Goal: Information Seeking & Learning: Check status

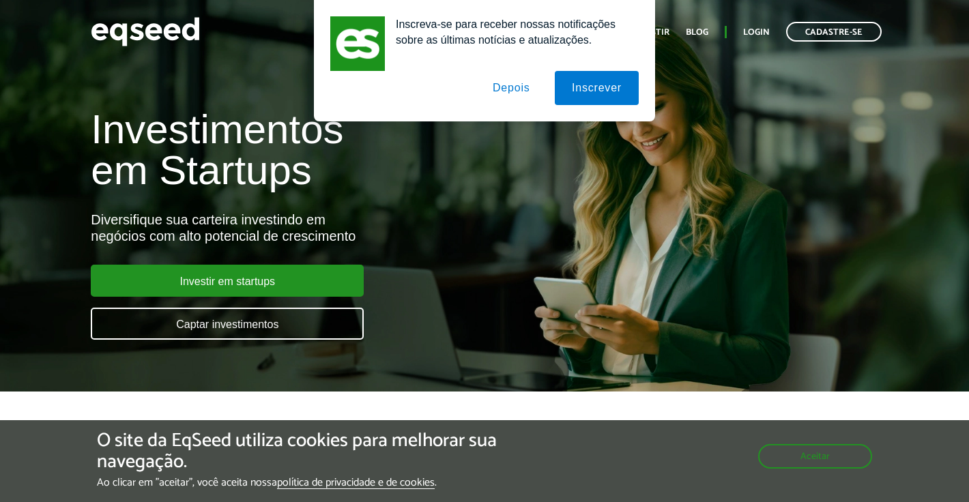
click at [519, 91] on button "Depois" at bounding box center [512, 88] width 72 height 34
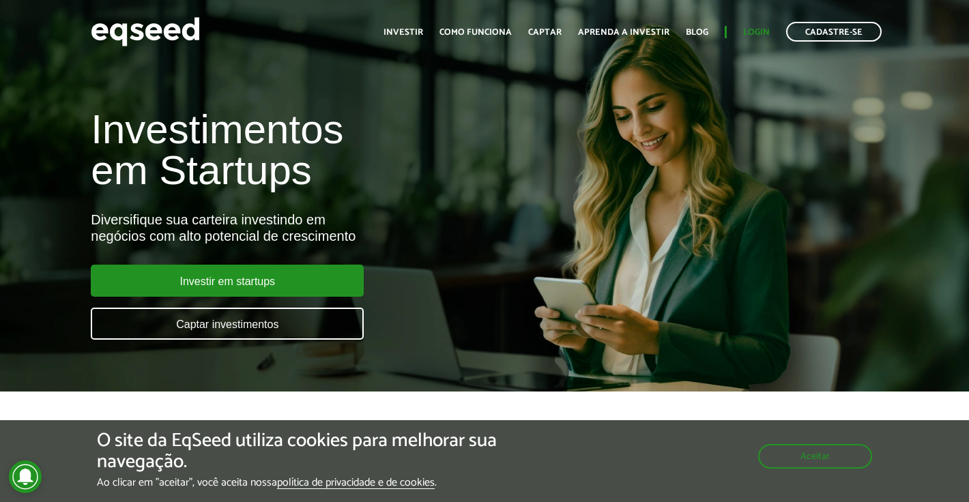
click at [753, 33] on link "Login" at bounding box center [756, 32] width 27 height 9
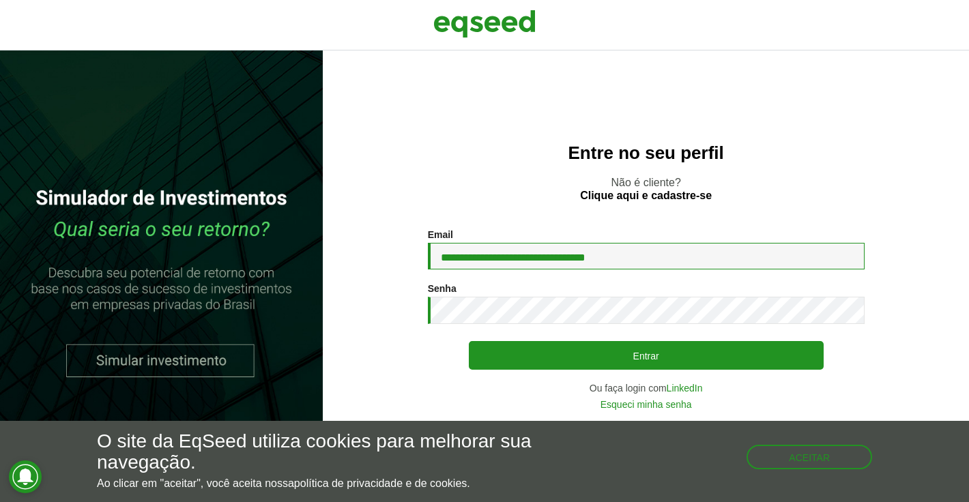
type input "**********"
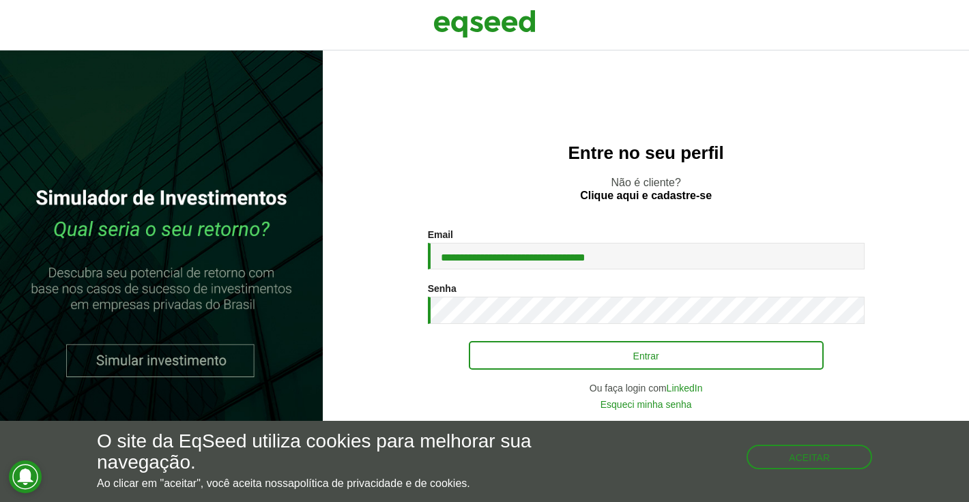
click at [604, 360] on button "Entrar" at bounding box center [646, 355] width 355 height 29
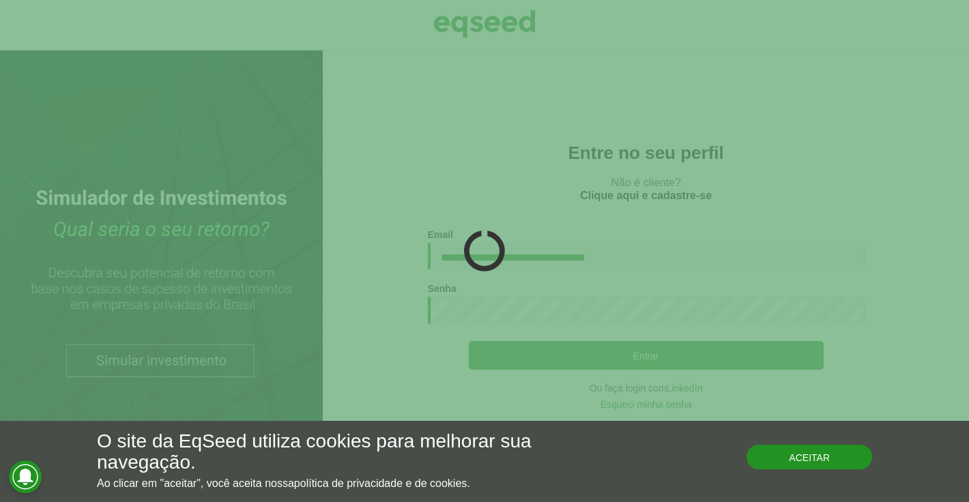
click at [843, 463] on button "Aceitar" at bounding box center [809, 457] width 126 height 25
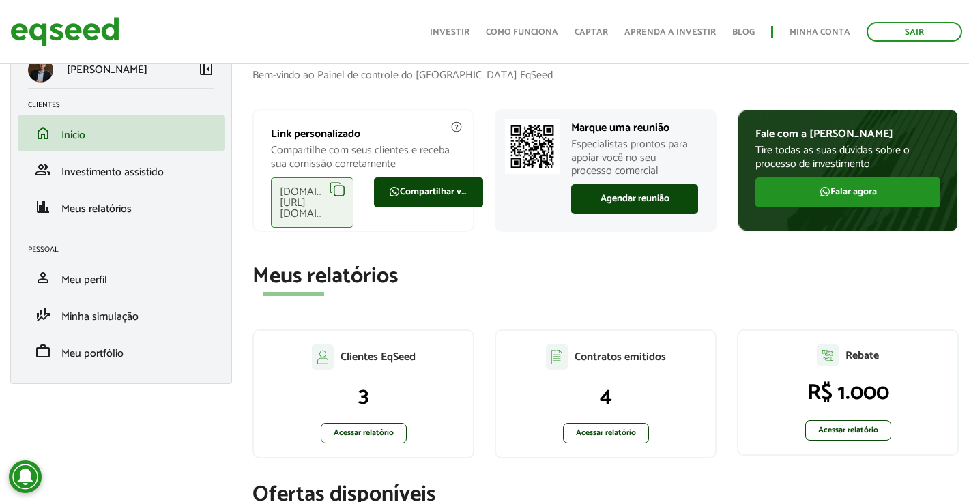
scroll to position [40, 0]
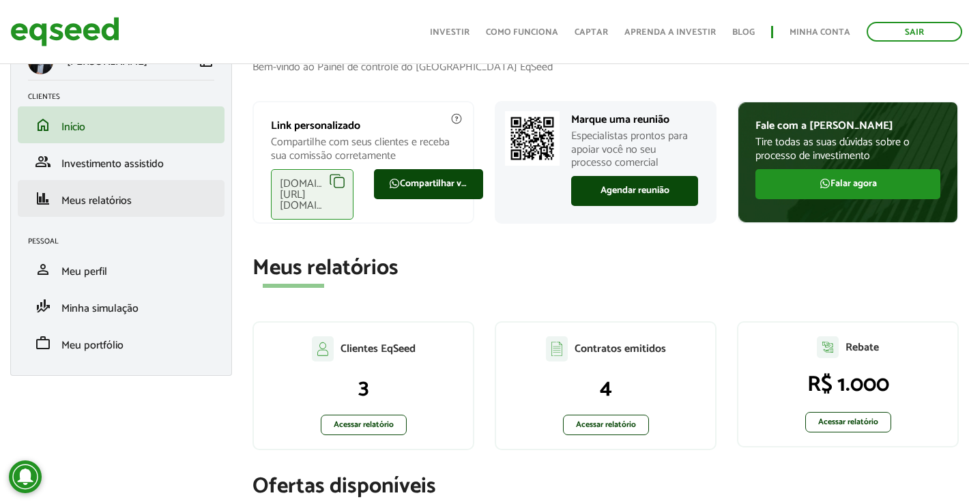
click at [162, 193] on link "finance Meus relatórios" at bounding box center [121, 198] width 186 height 16
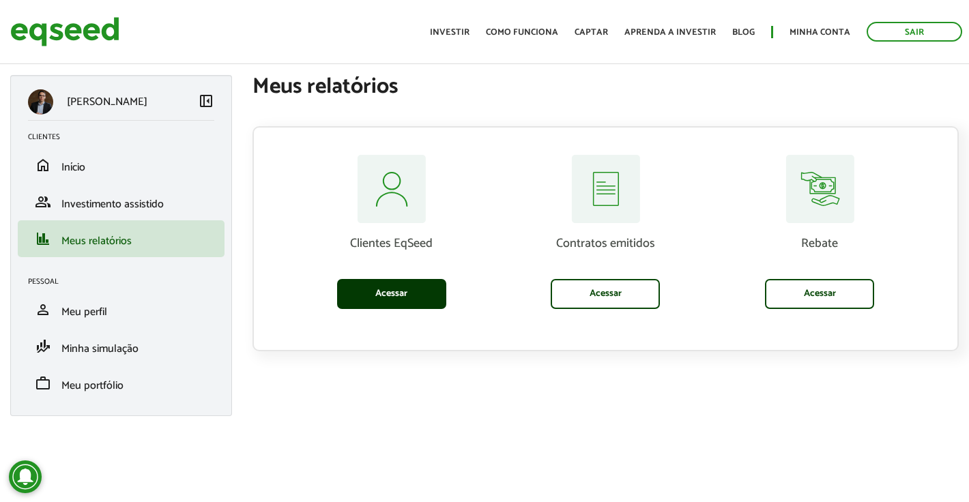
click at [429, 292] on link "Acessar" at bounding box center [391, 294] width 109 height 30
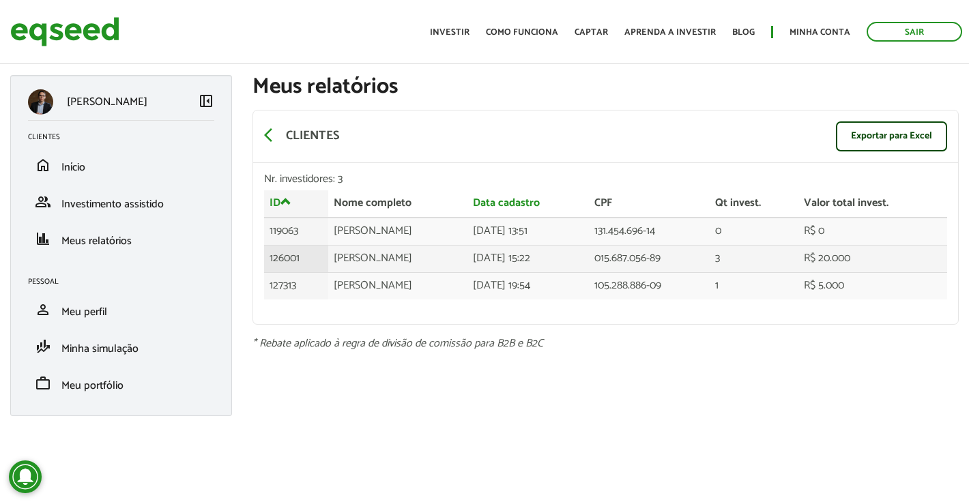
click at [842, 257] on td "R$ 20.000" at bounding box center [872, 258] width 149 height 27
click at [275, 250] on td "126001" at bounding box center [296, 258] width 64 height 27
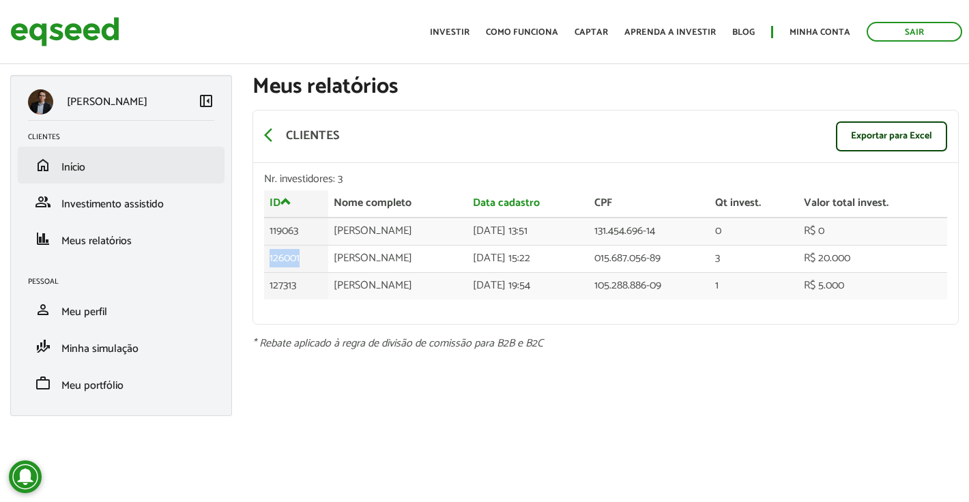
click at [75, 164] on span "Início" at bounding box center [73, 167] width 24 height 18
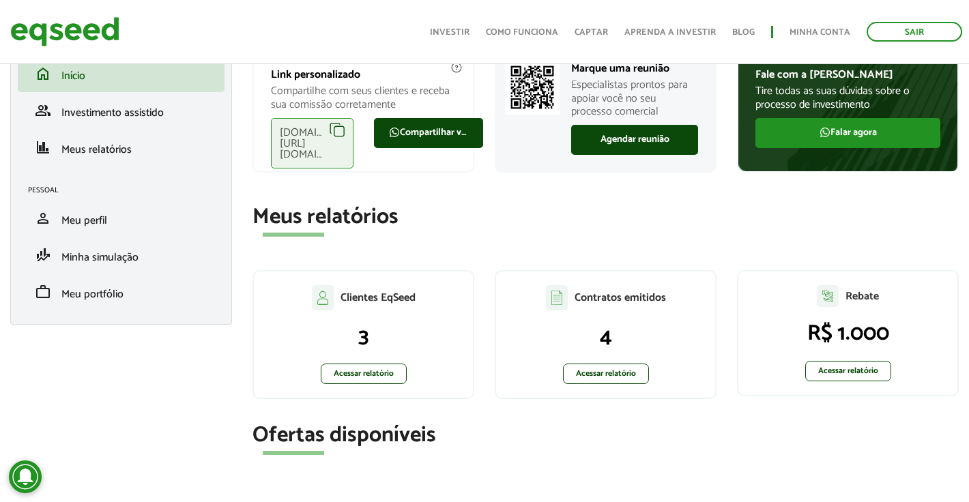
scroll to position [98, 0]
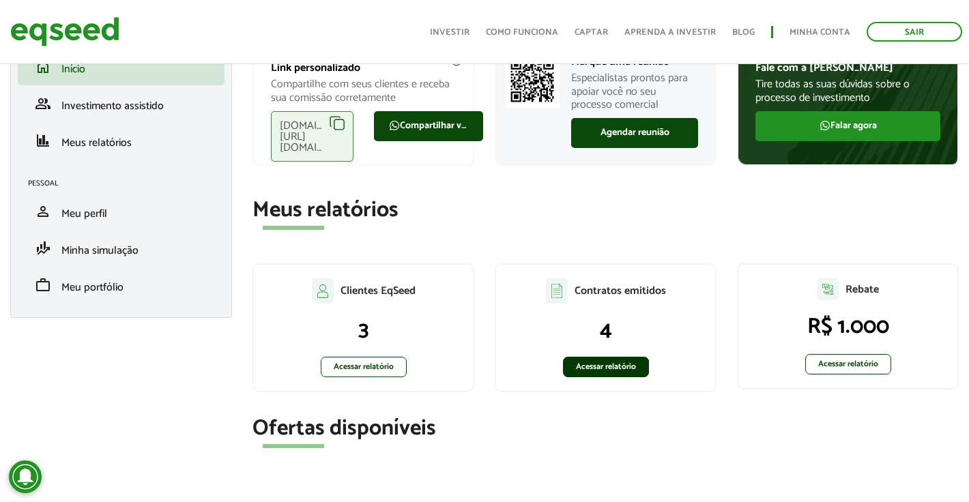
click at [636, 373] on link "Acessar relatório" at bounding box center [606, 367] width 86 height 20
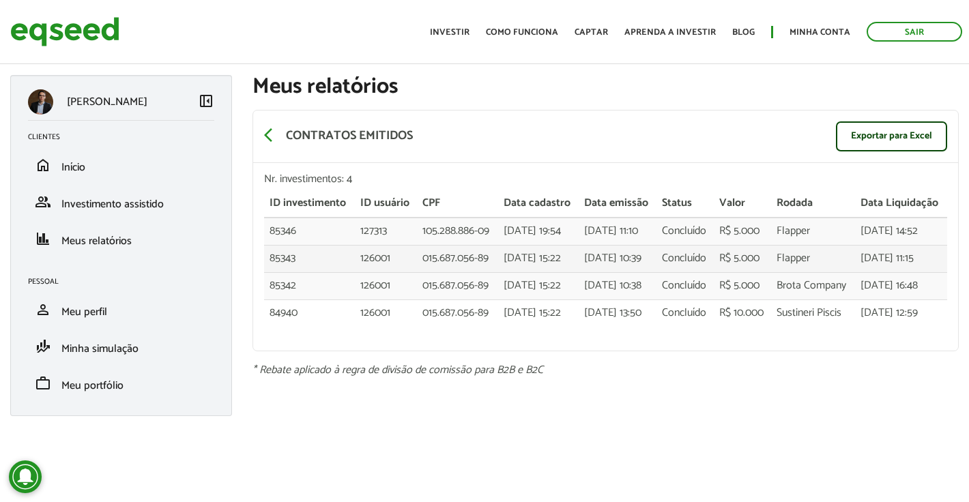
click at [763, 272] on td "R$ 5.000" at bounding box center [742, 258] width 57 height 27
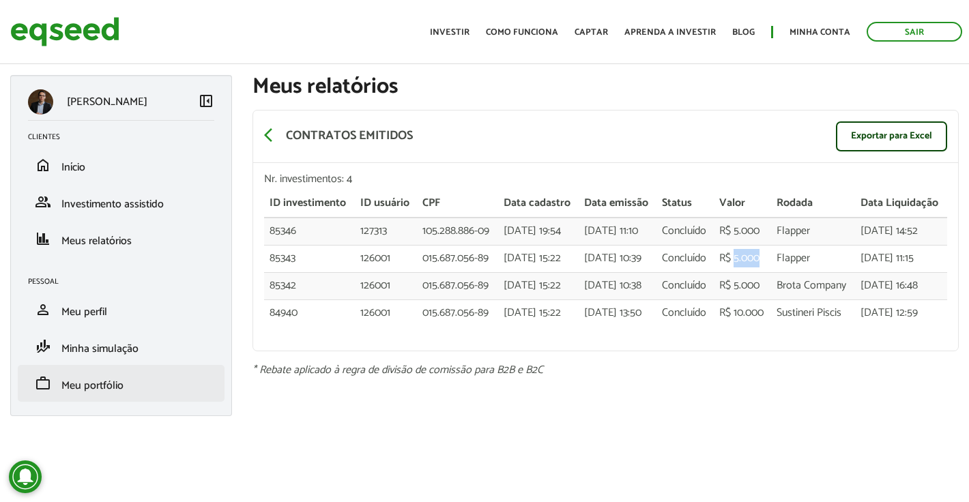
click at [123, 385] on span "Meu portfólio" at bounding box center [92, 386] width 62 height 18
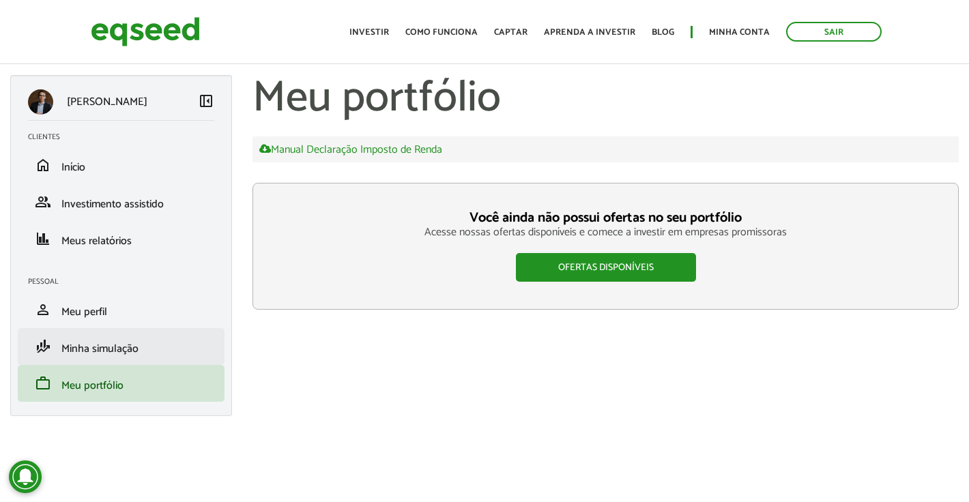
click at [91, 353] on span "Minha simulação" at bounding box center [99, 349] width 77 height 18
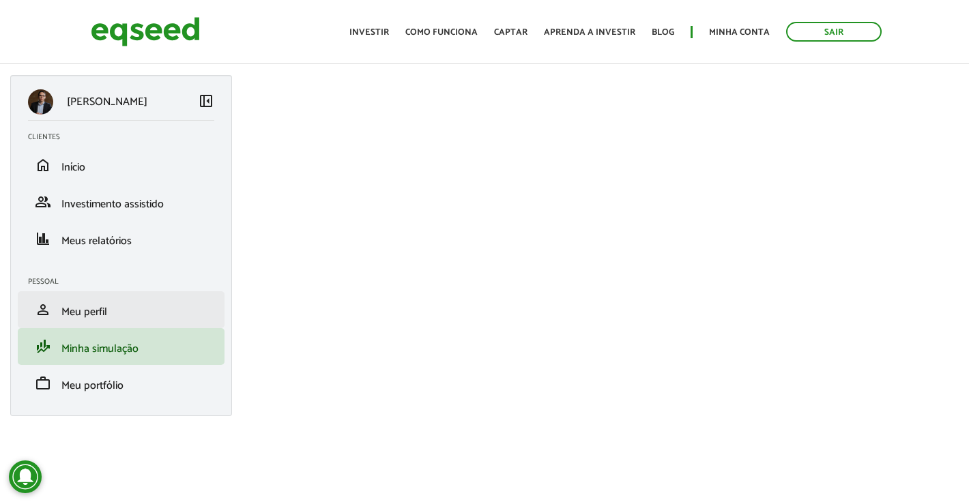
click at [117, 325] on li "person Meu perfil" at bounding box center [121, 309] width 207 height 37
click at [98, 306] on span "Meu perfil" at bounding box center [84, 312] width 46 height 18
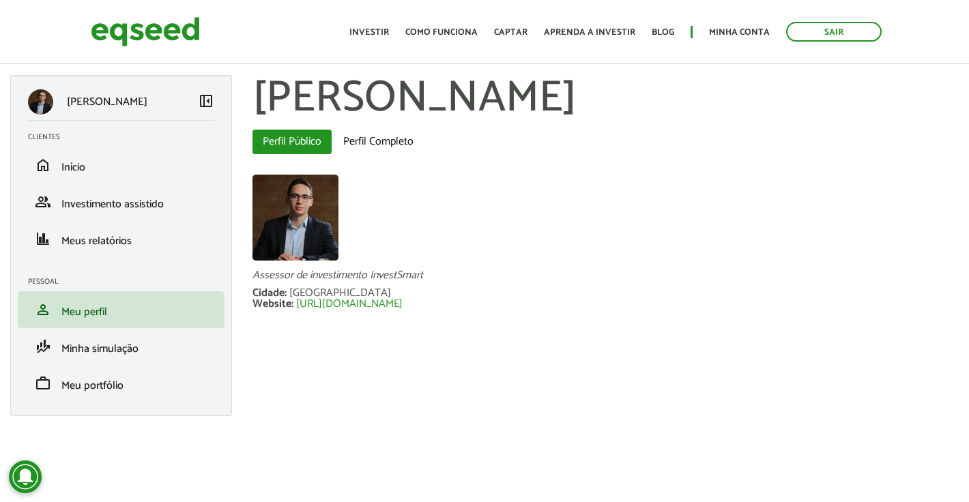
click at [130, 258] on div "Vinicius Almeida left_panel_close Clientes home Início group Investimento assis…" at bounding box center [121, 245] width 222 height 341
click at [122, 245] on span "Meus relatórios" at bounding box center [96, 241] width 70 height 18
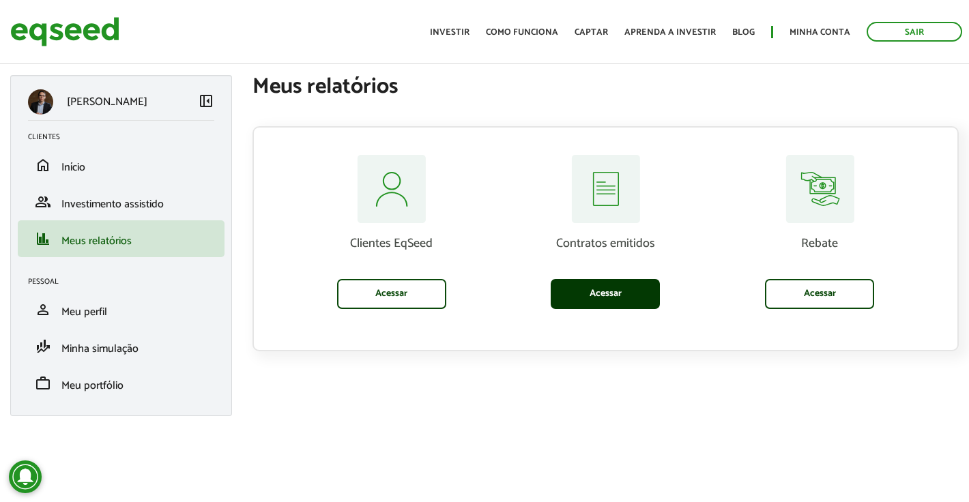
click at [599, 302] on link "Acessar" at bounding box center [605, 294] width 109 height 30
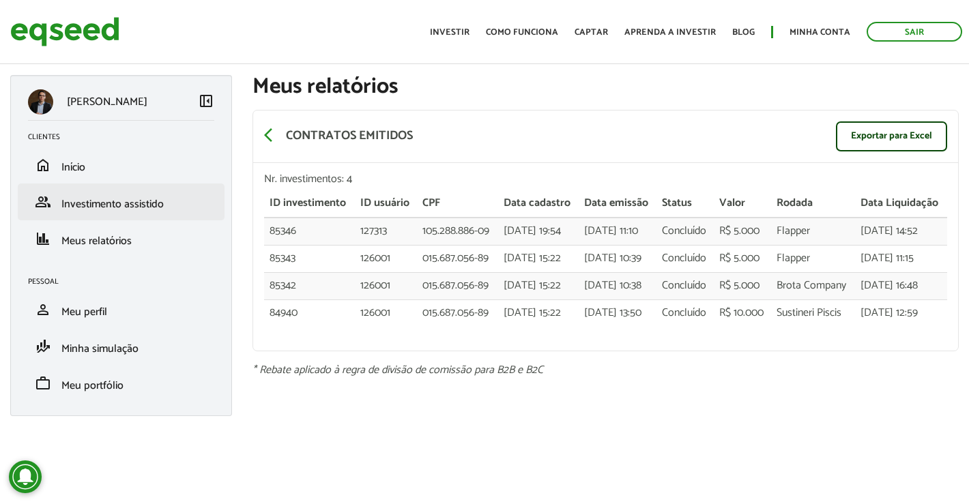
click at [111, 186] on li "group Investimento assistido" at bounding box center [121, 202] width 207 height 37
click at [104, 200] on span "Investimento assistido" at bounding box center [112, 204] width 102 height 18
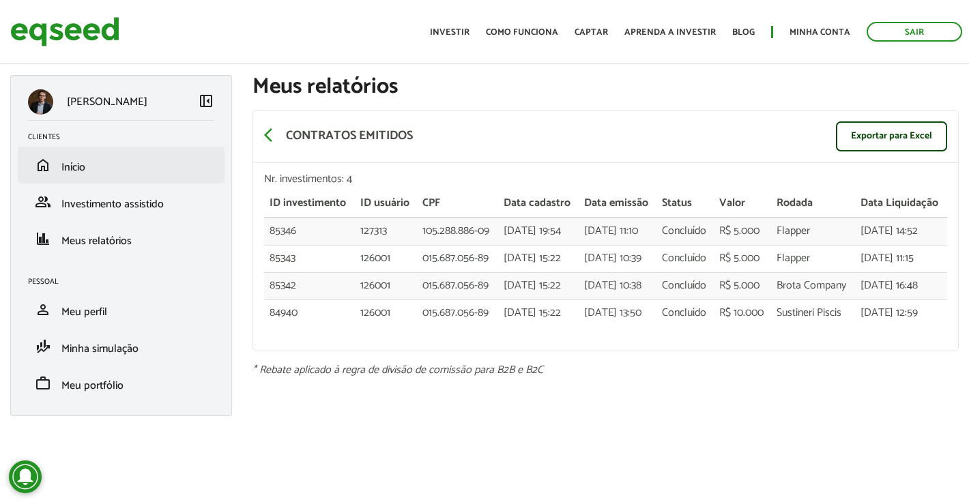
click at [72, 165] on span "Início" at bounding box center [73, 167] width 24 height 18
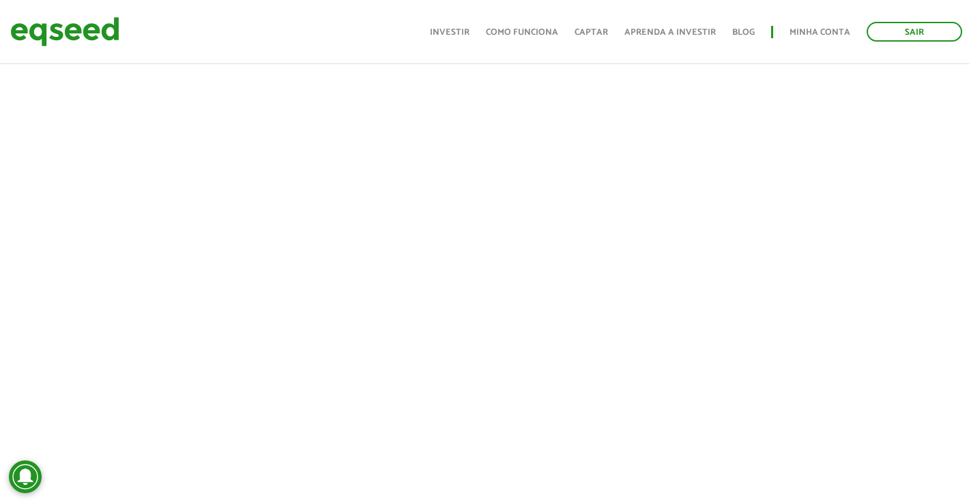
scroll to position [640, 0]
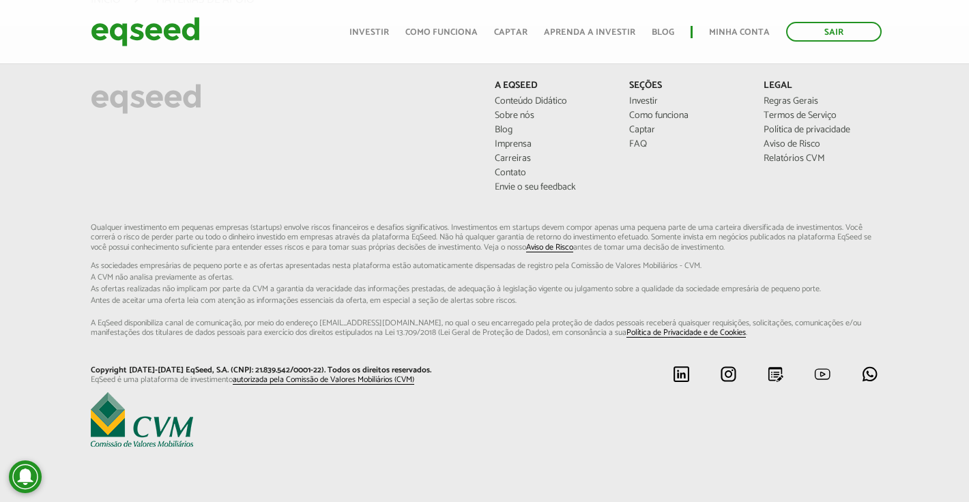
scroll to position [384, 0]
